Goal: Communication & Community: Answer question/provide support

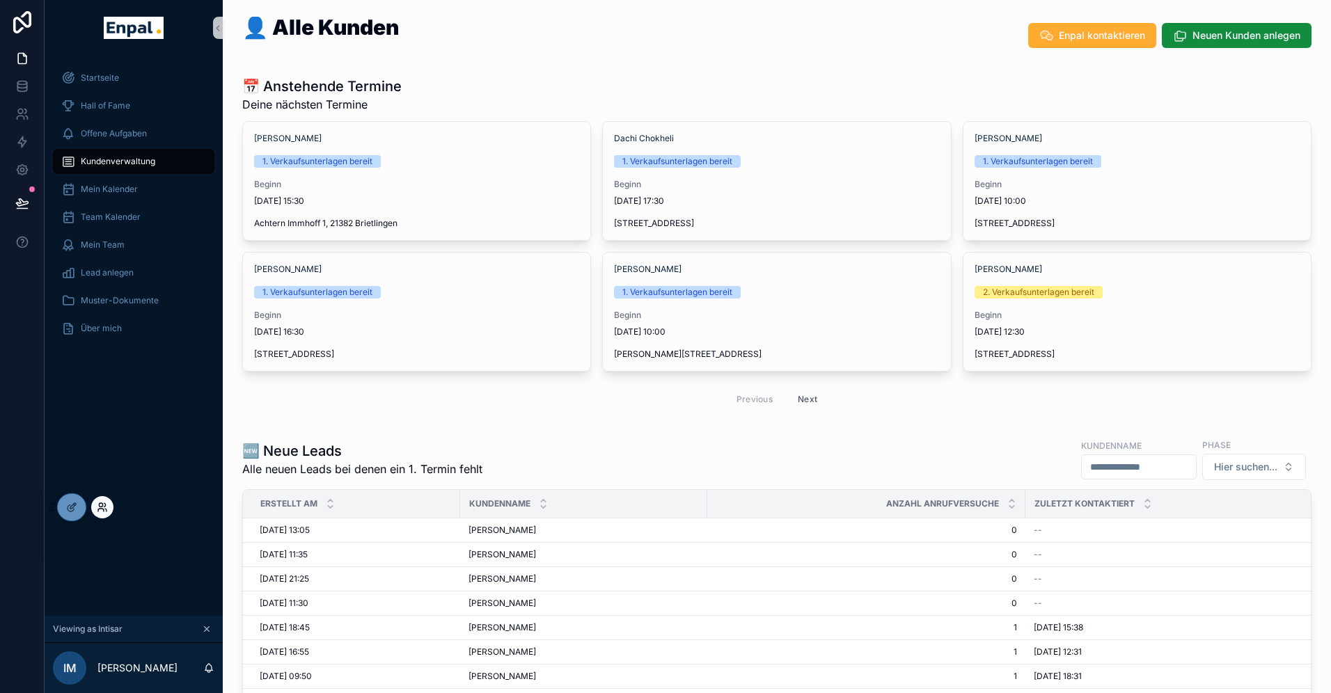
click at [102, 510] on icon at bounding box center [102, 507] width 11 height 11
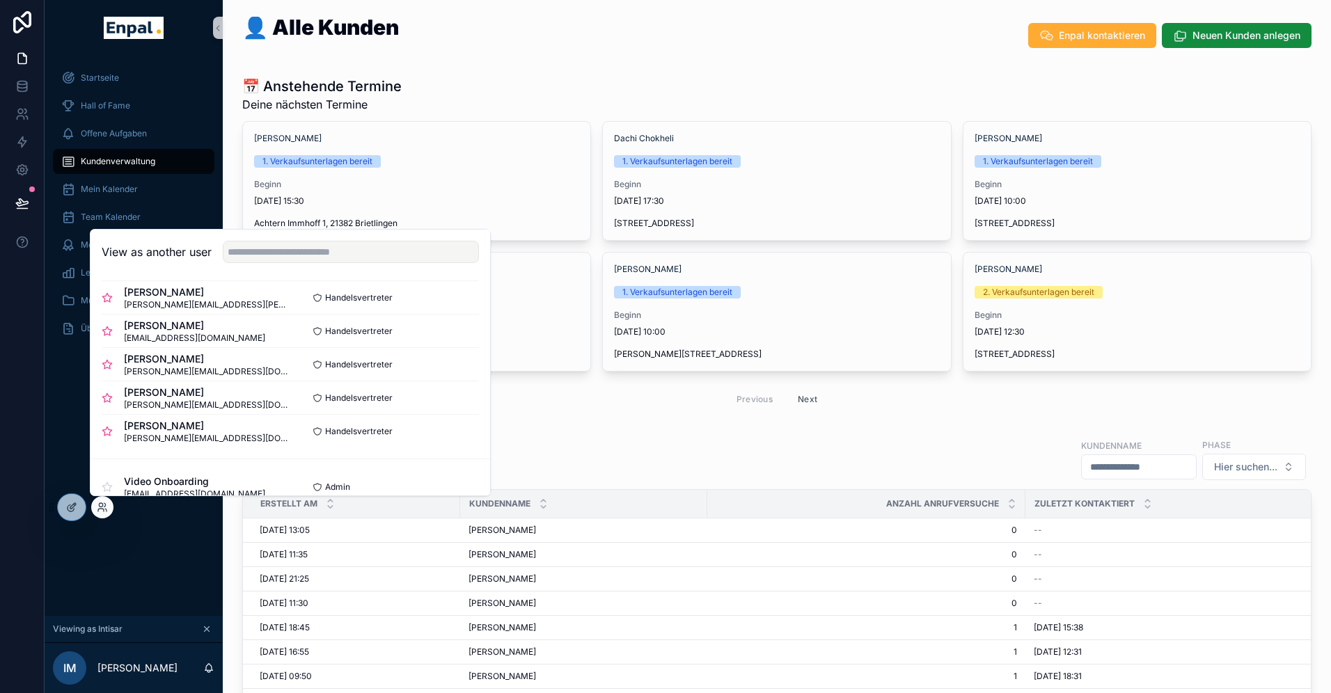
scroll to position [210, 0]
click at [455, 361] on button "Select" at bounding box center [461, 361] width 36 height 20
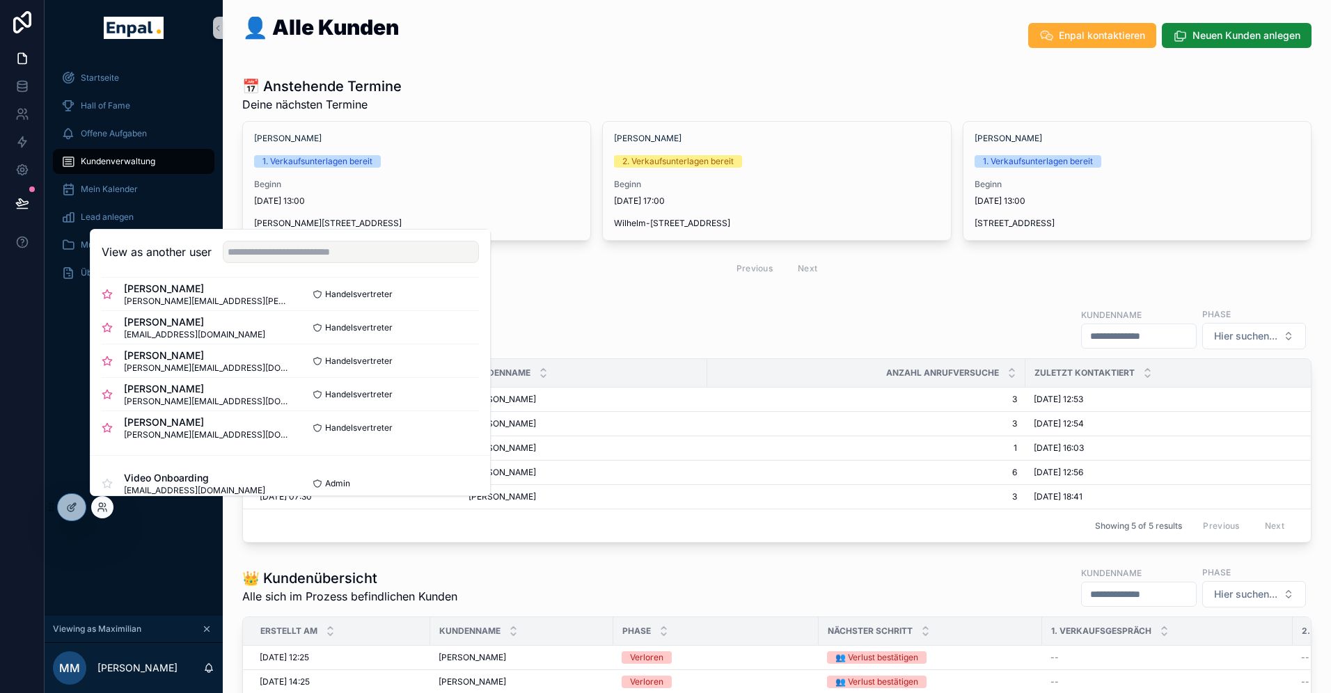
click at [113, 560] on div "Startseite Hall of Fame Offene Aufgaben Kundenverwaltung Mein Kalender Lead anl…" at bounding box center [134, 336] width 178 height 560
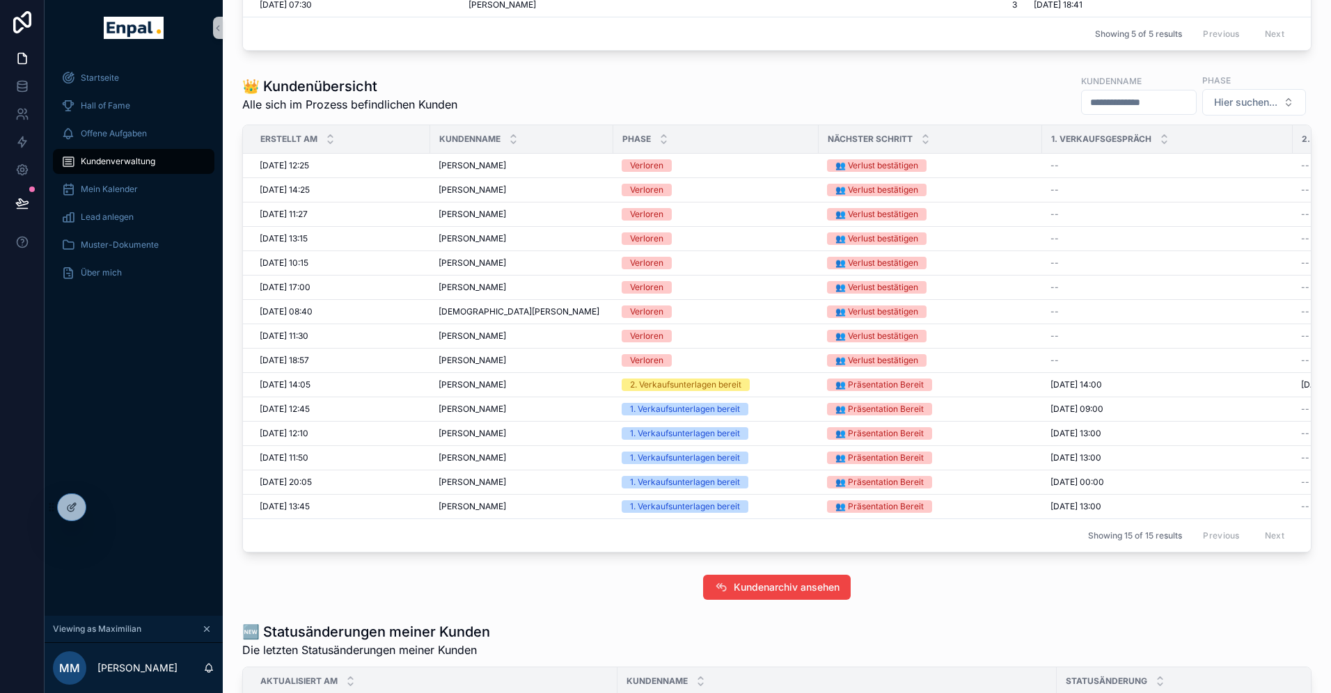
scroll to position [542, 0]
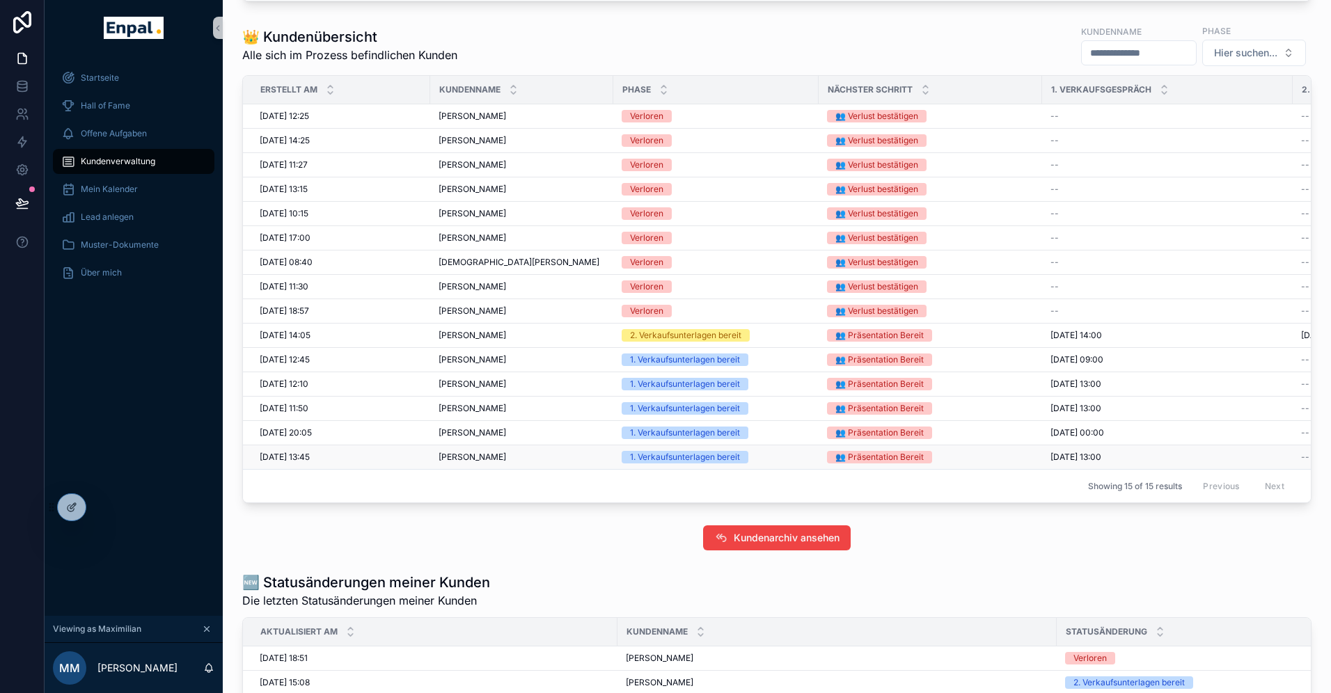
click at [490, 455] on div "Michael Laß Michael Laß" at bounding box center [522, 457] width 166 height 11
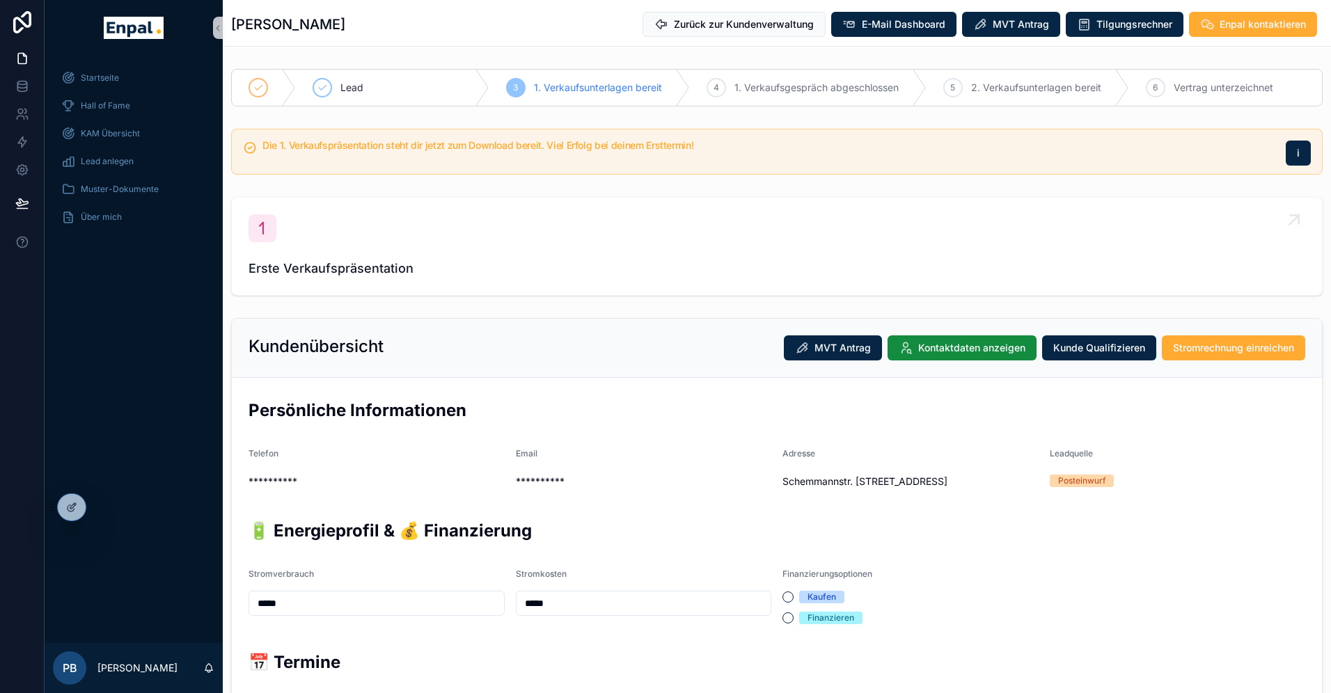
click at [538, 254] on div "Erste Verkaufspräsentation" at bounding box center [777, 246] width 1057 height 64
click at [116, 361] on div "Startseite Hall of Fame KAM Übersicht Lead anlegen Muster-Dokumente Über mich" at bounding box center [134, 350] width 178 height 588
click at [103, 510] on icon at bounding box center [102, 507] width 11 height 11
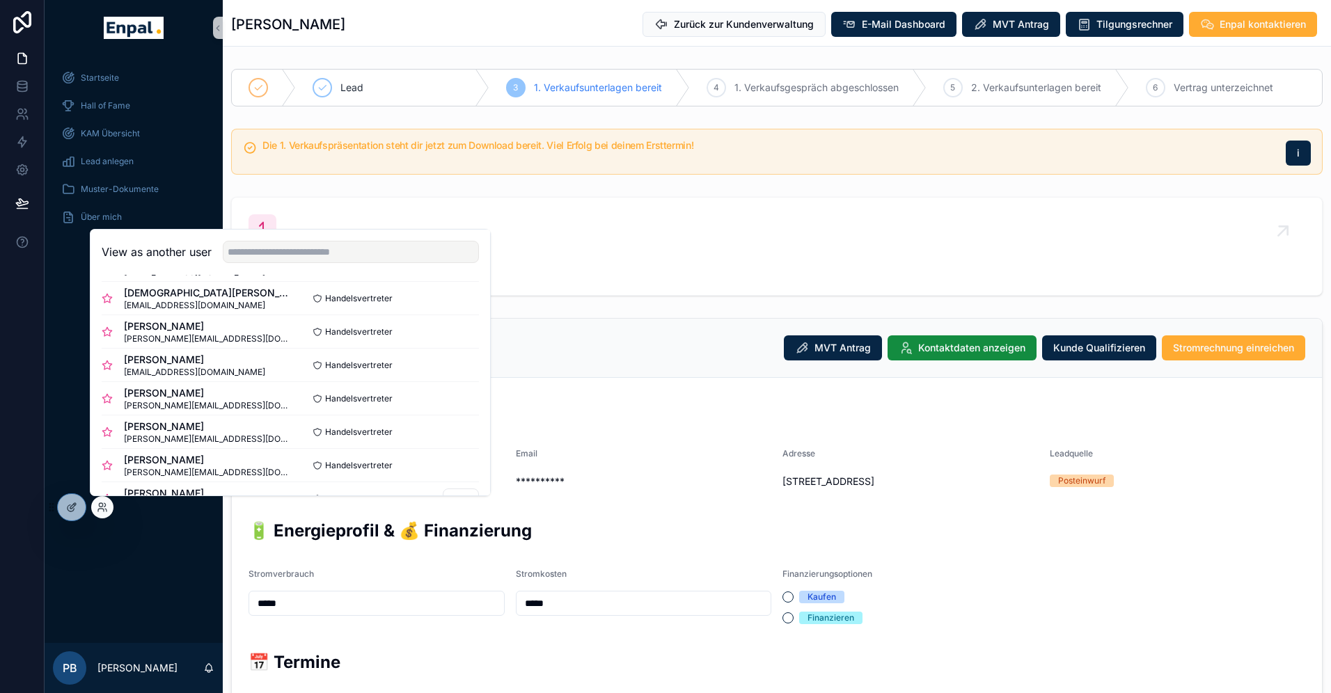
scroll to position [109, 0]
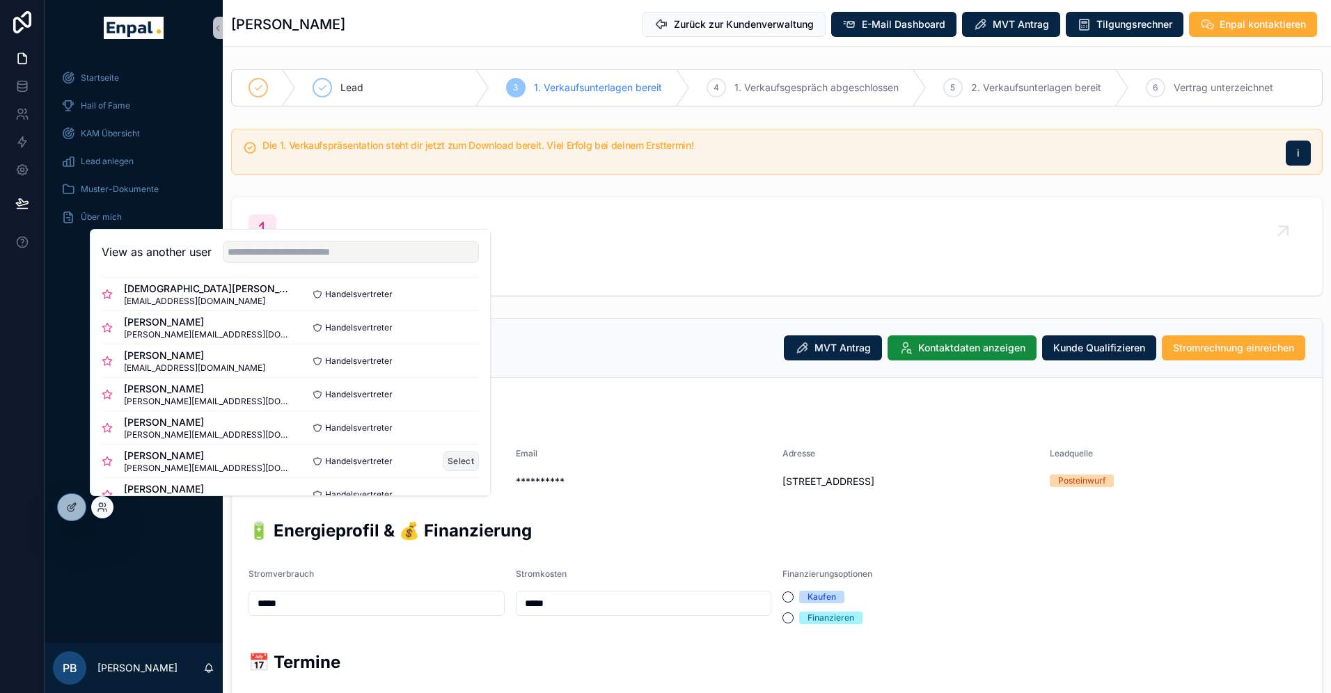
click at [463, 461] on button "Select" at bounding box center [461, 461] width 36 height 20
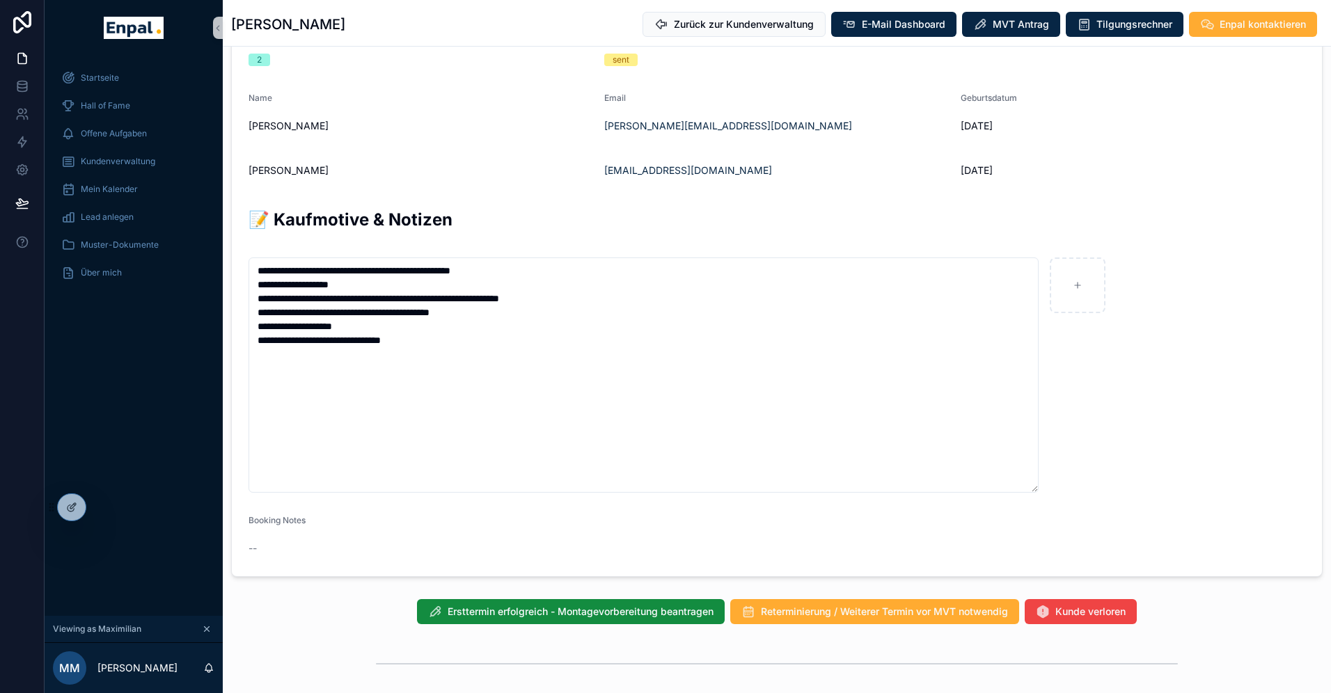
scroll to position [789, 0]
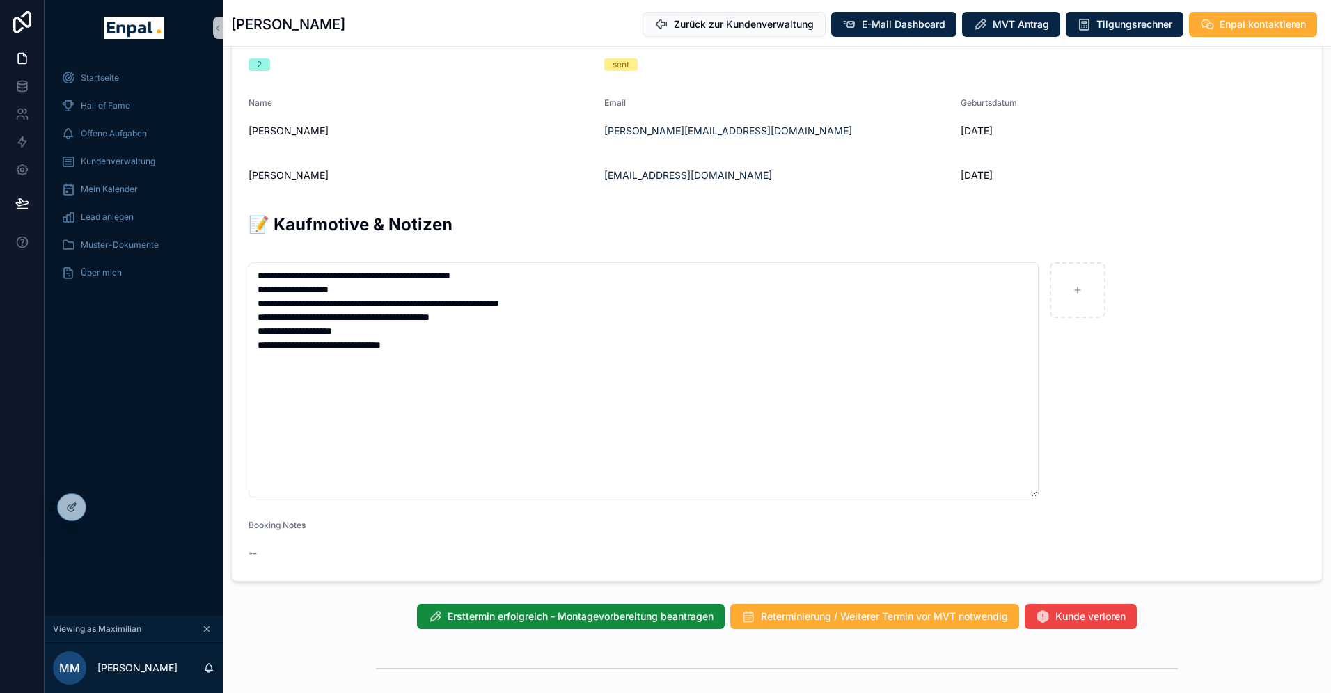
click at [118, 505] on div "Startseite Hall of Fame Offene Aufgaben Kundenverwaltung Mein Kalender Lead anl…" at bounding box center [134, 336] width 178 height 560
click at [105, 514] on div at bounding box center [102, 507] width 22 height 22
click at [102, 509] on icon at bounding box center [101, 510] width 6 height 3
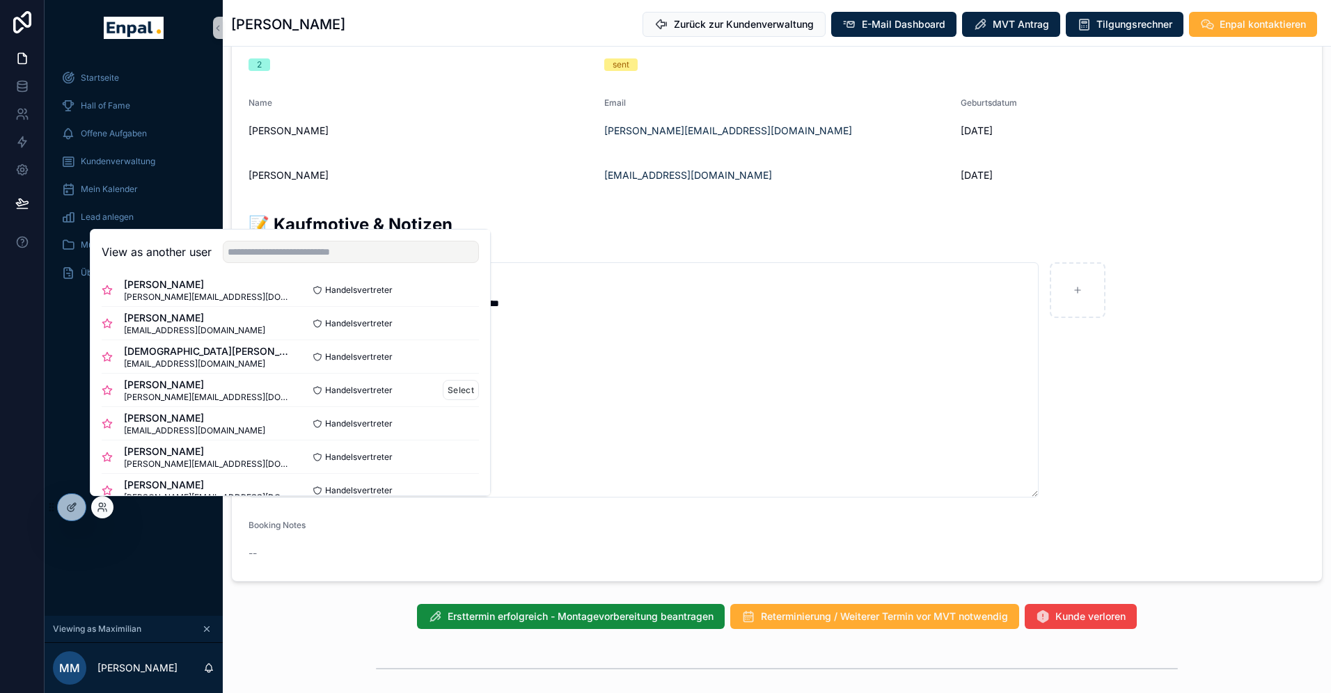
scroll to position [64, 0]
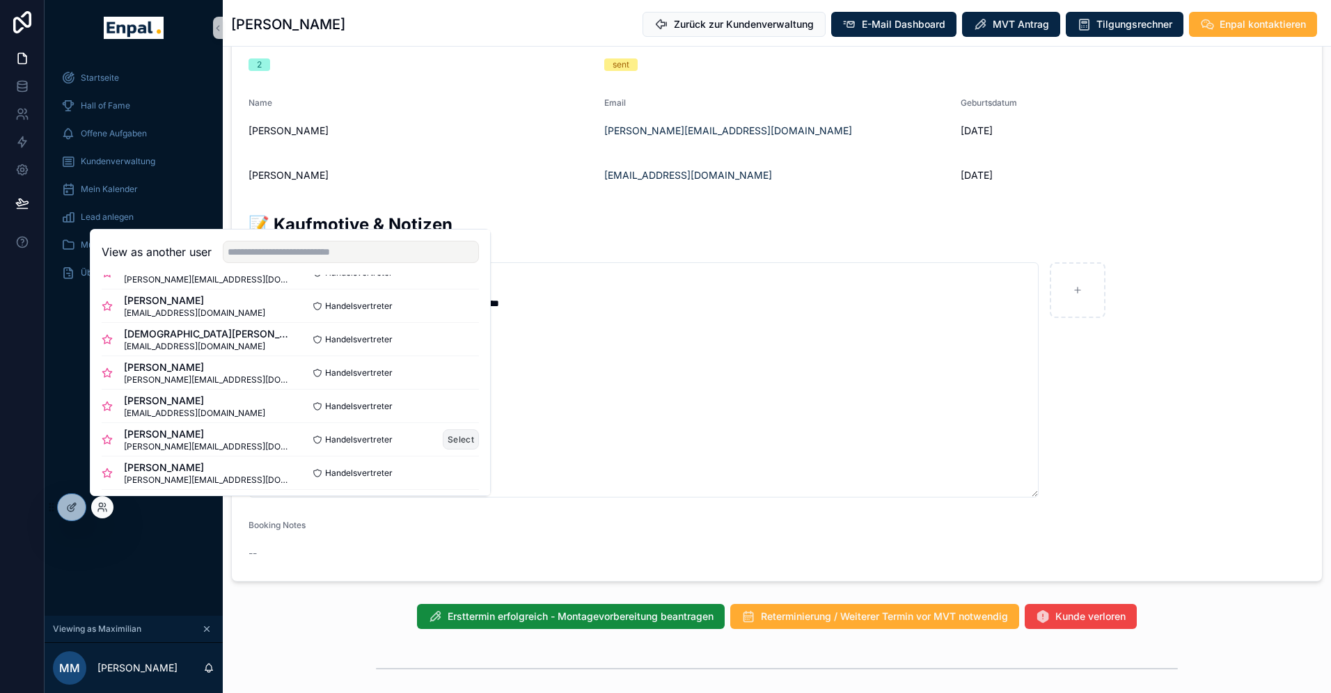
click at [463, 441] on button "Select" at bounding box center [461, 440] width 36 height 20
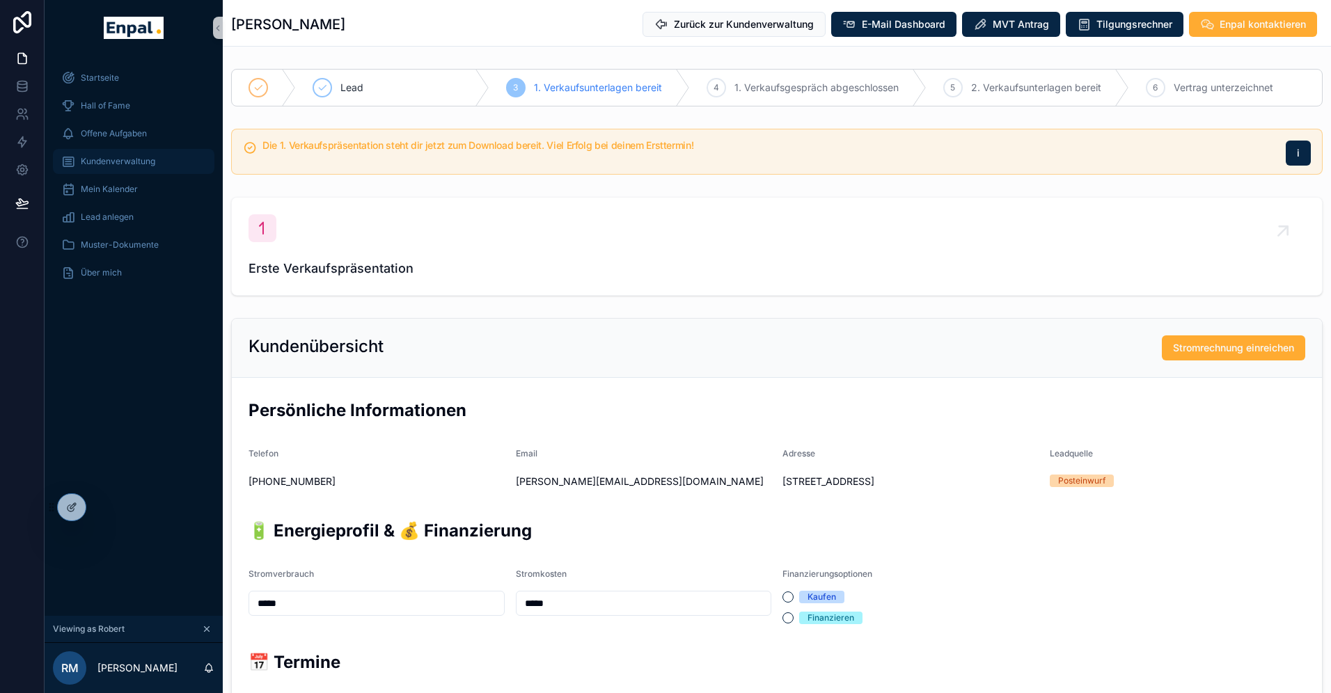
click at [149, 161] on span "Kundenverwaltung" at bounding box center [118, 161] width 74 height 11
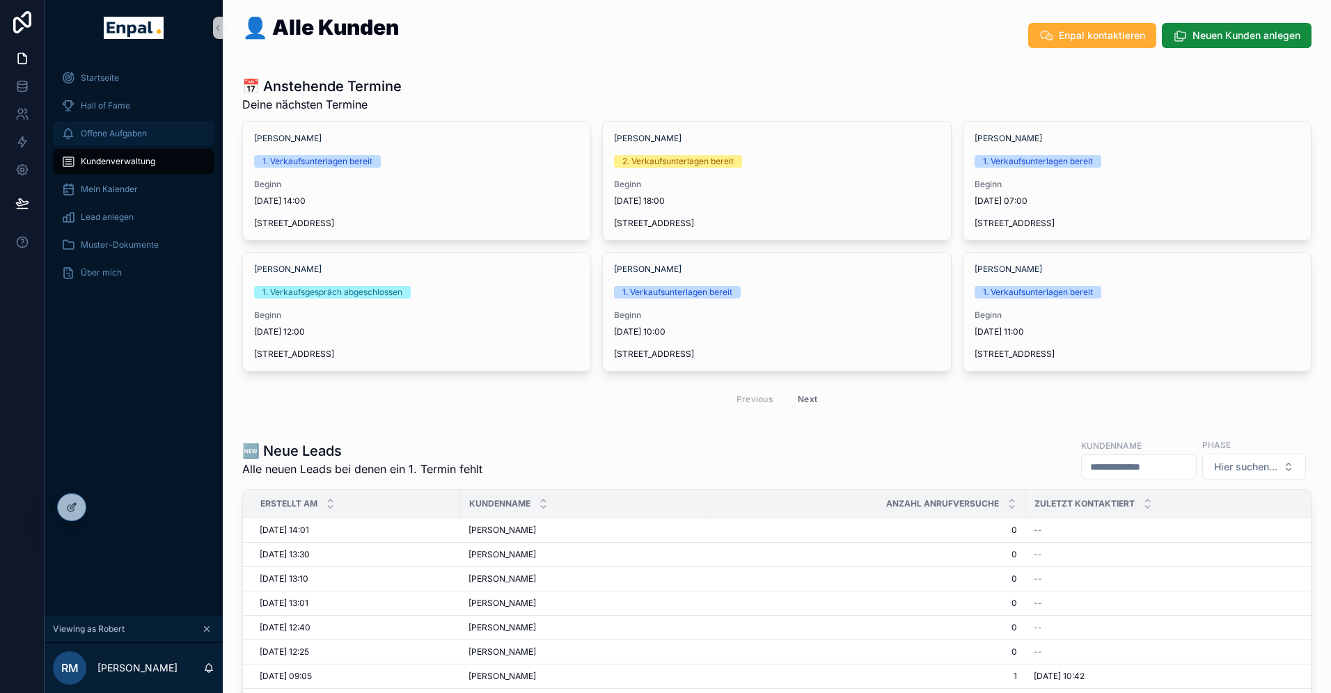
click at [119, 132] on span "Offene Aufgaben" at bounding box center [114, 133] width 66 height 11
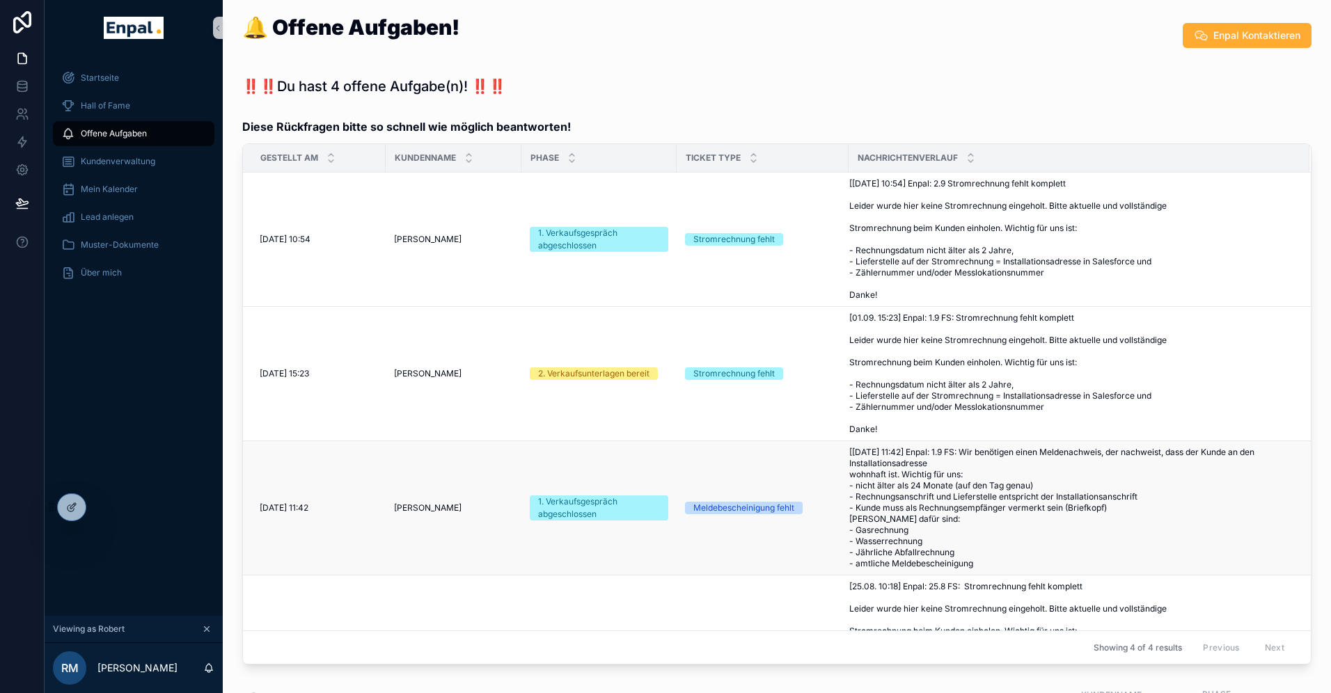
click at [893, 532] on span "[[DATE] 11:42] Enpal: 1.9 FS: Wir benötigen einen Meldenachweis, der nachweist,…" at bounding box center [1070, 508] width 443 height 123
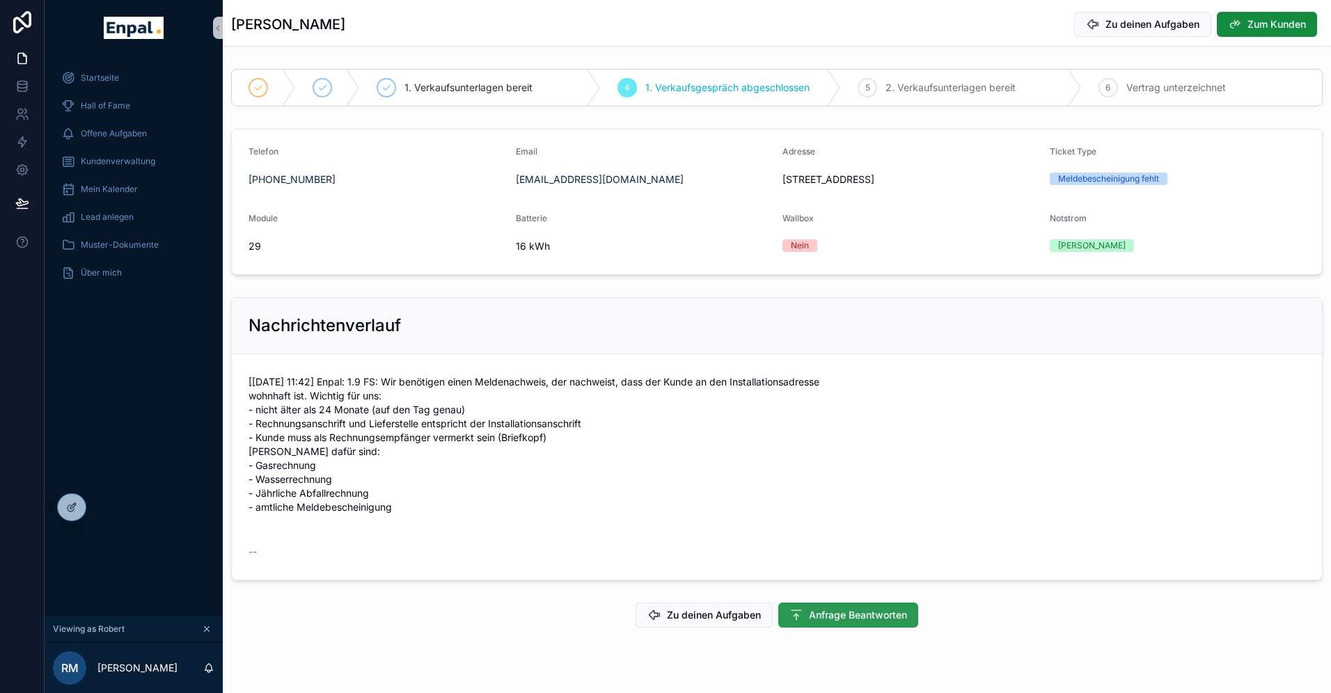
click at [809, 622] on span "Anfrage Beantworten" at bounding box center [858, 615] width 98 height 14
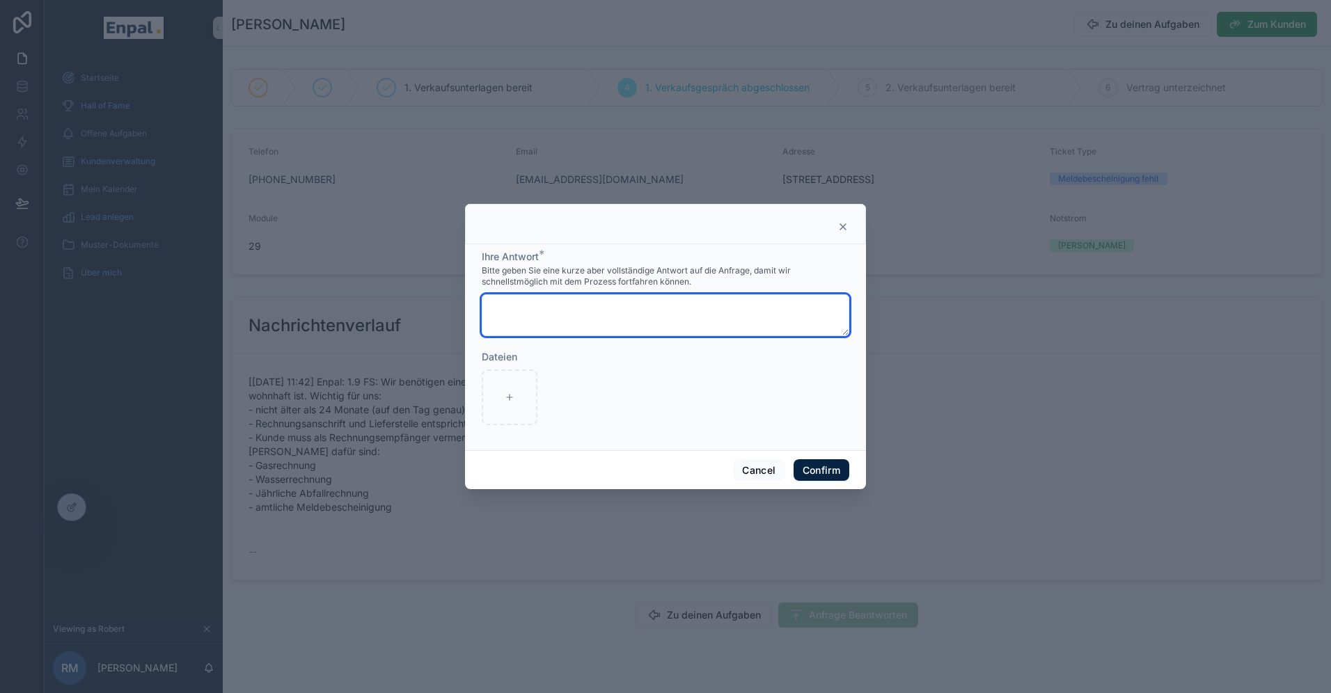
click at [541, 304] on textarea at bounding box center [666, 315] width 368 height 42
type textarea "**********"
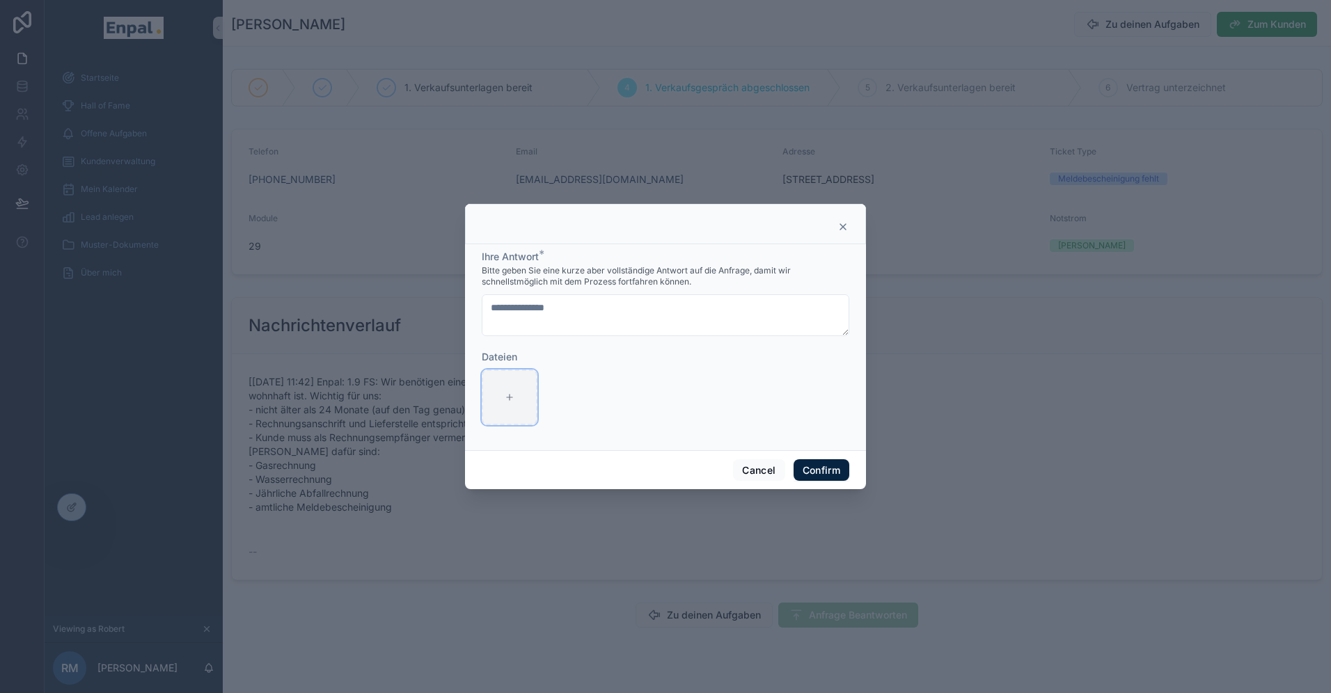
click at [511, 400] on icon at bounding box center [510, 398] width 10 height 10
type input "**********"
click at [823, 471] on button "Confirm" at bounding box center [822, 470] width 56 height 22
